Goal: Task Accomplishment & Management: Use online tool/utility

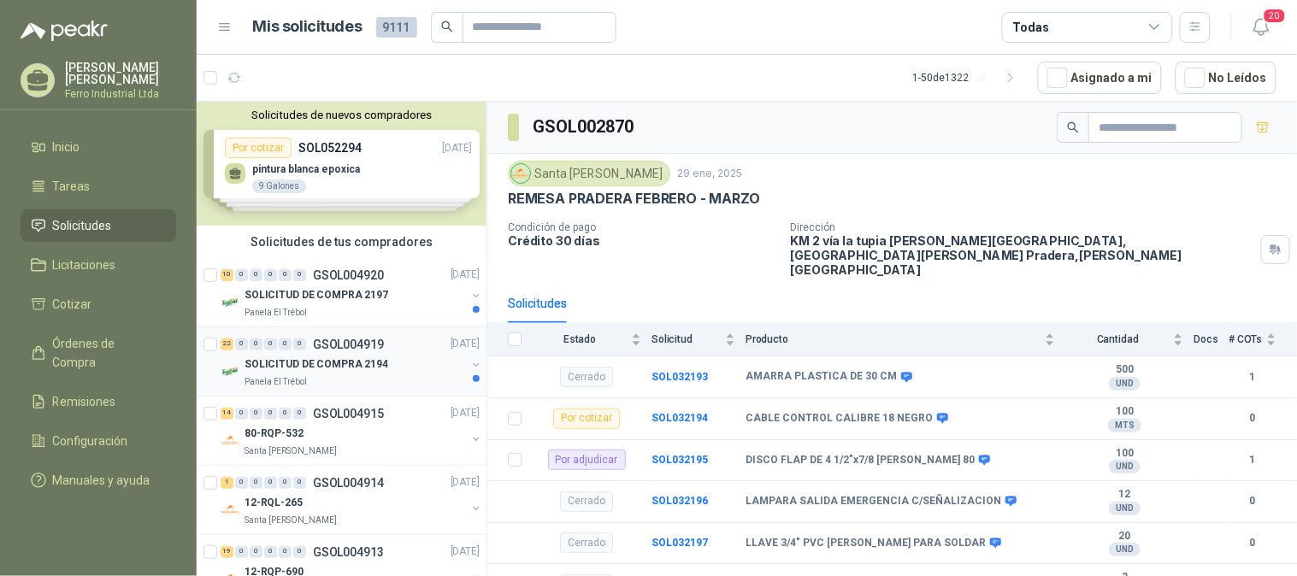
click at [346, 360] on p "SOLICITUD DE COMPRA 2194" at bounding box center [317, 365] width 144 height 16
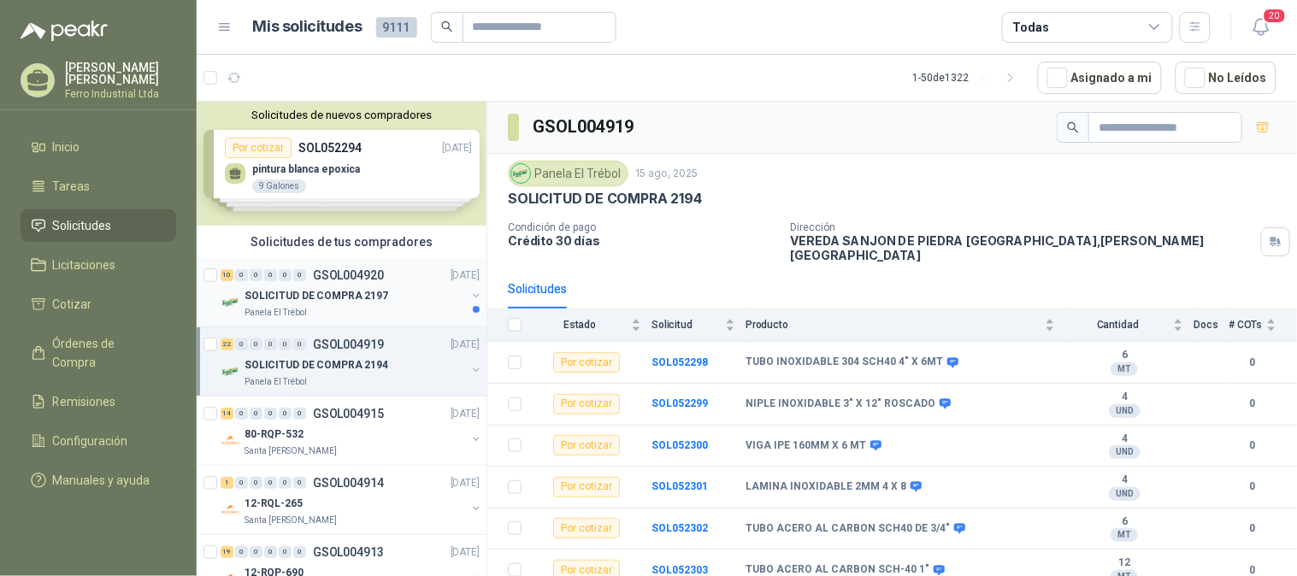
scroll to position [285, 0]
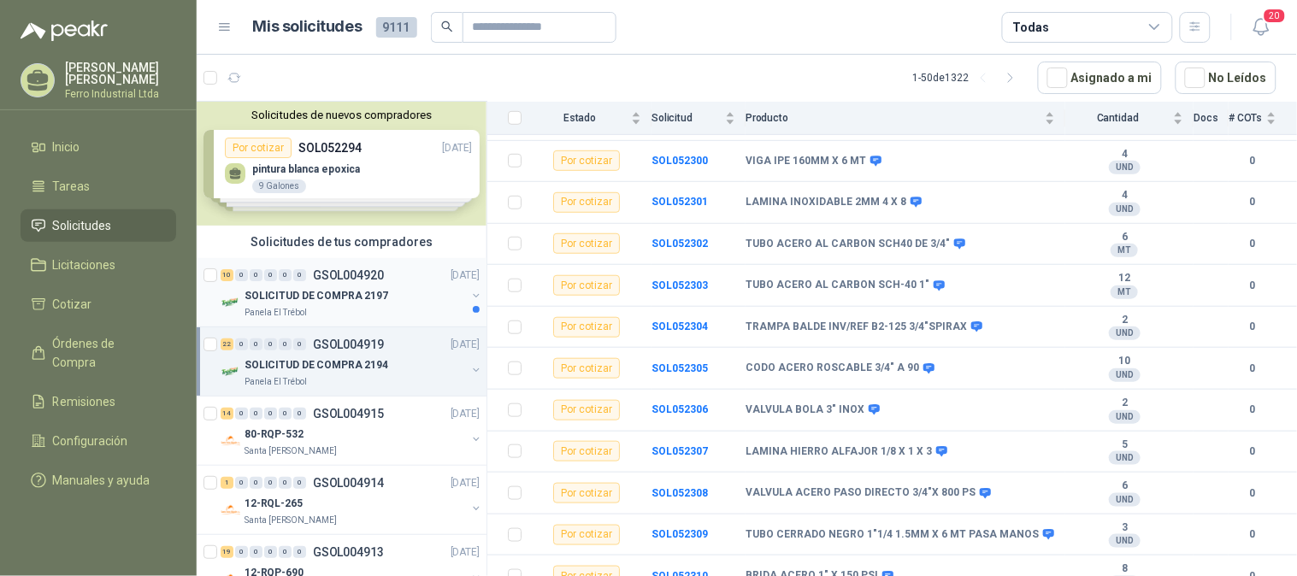
click at [351, 288] on p "SOLICITUD DE COMPRA 2197" at bounding box center [317, 296] width 144 height 16
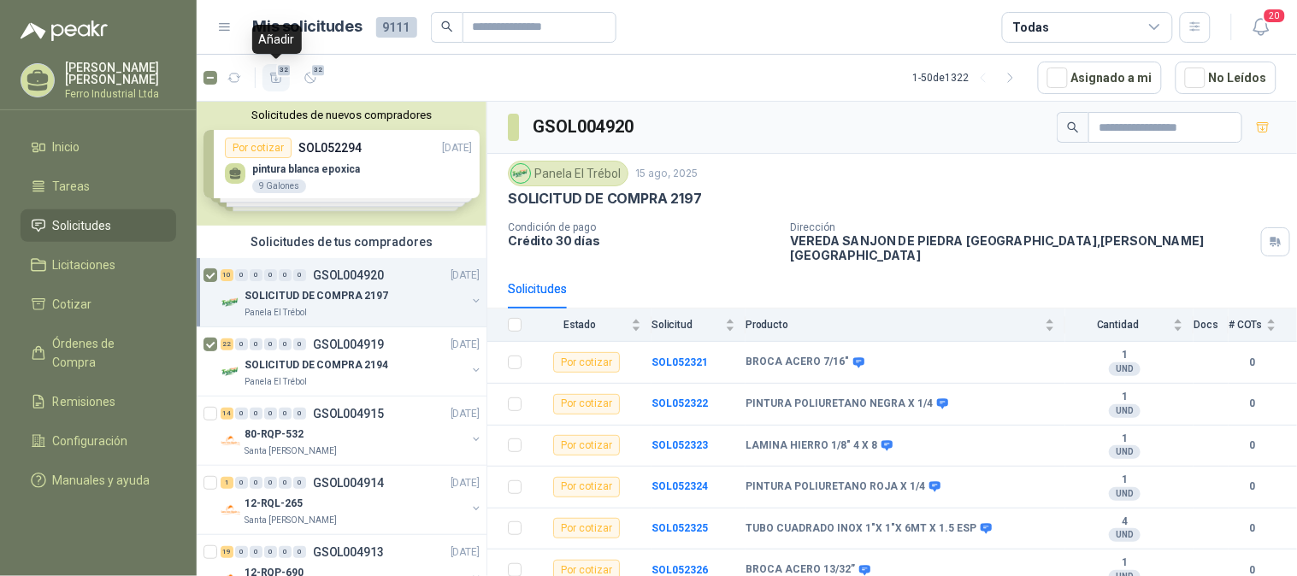
click at [275, 75] on icon "button" at bounding box center [276, 78] width 15 height 15
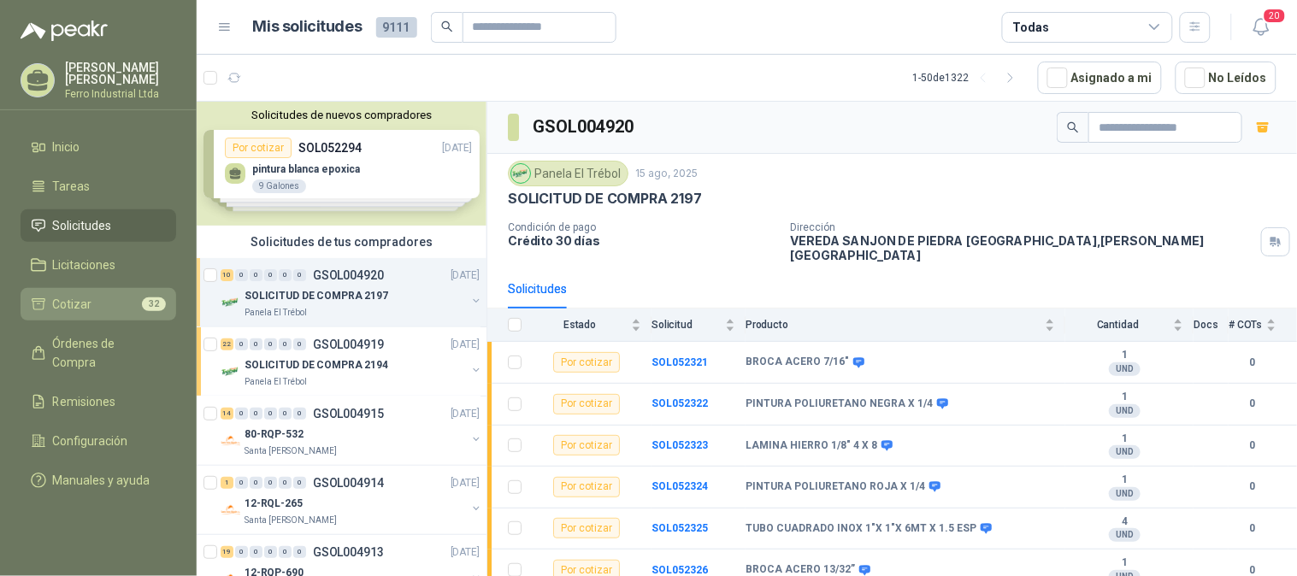
click at [97, 301] on li "Cotizar 32" at bounding box center [98, 304] width 135 height 19
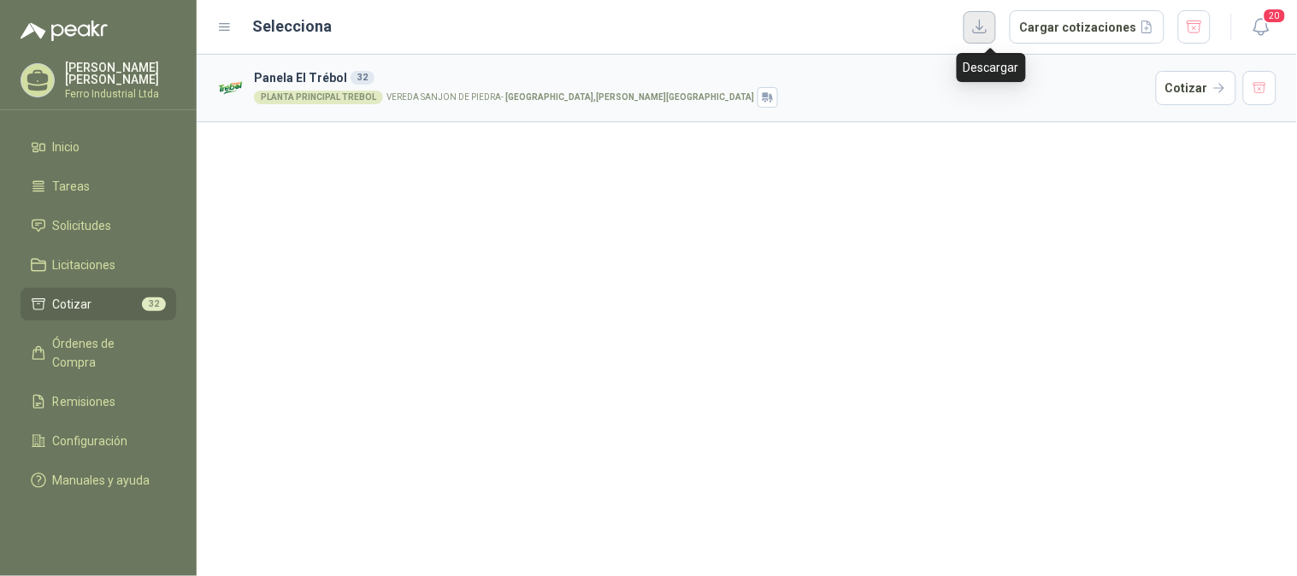
click at [992, 27] on button "button" at bounding box center [980, 27] width 32 height 32
